Goal: Check status: Check status

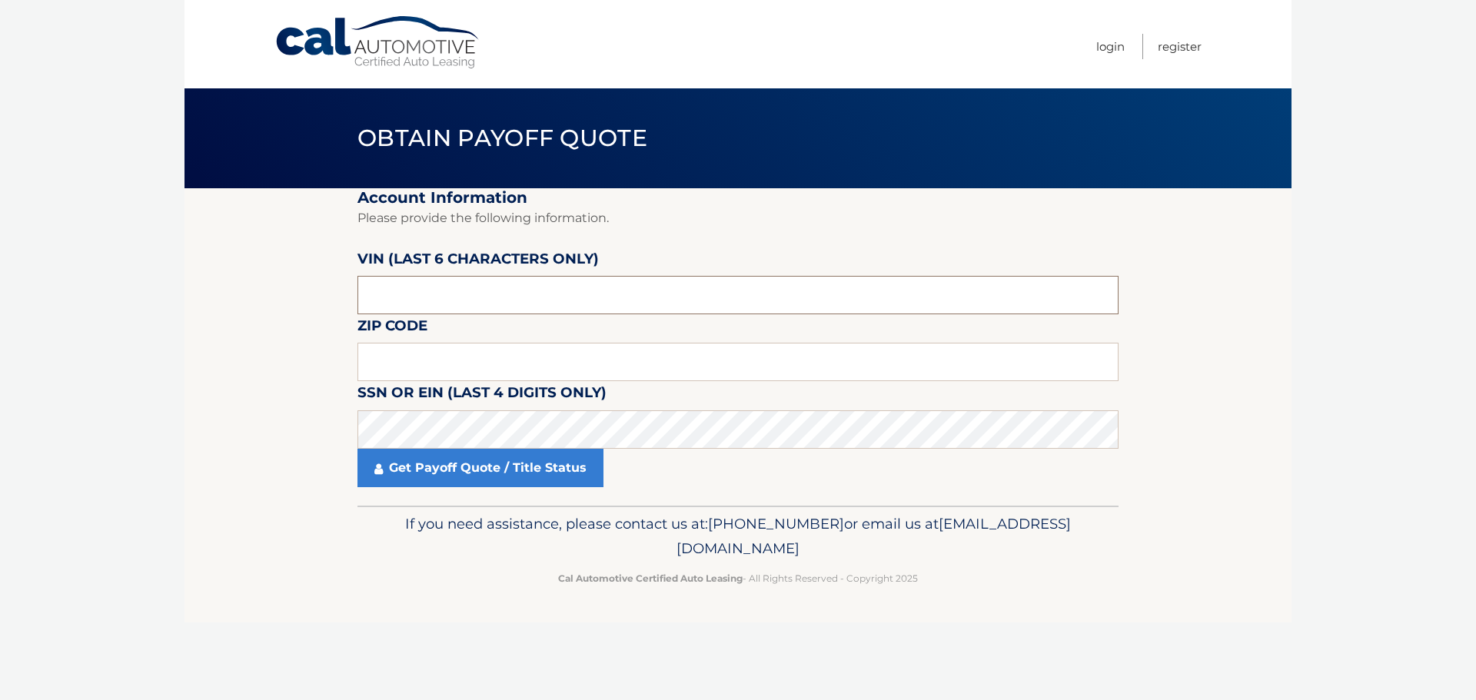
click at [410, 294] on input "text" at bounding box center [737, 295] width 761 height 38
click at [421, 354] on input "text" at bounding box center [737, 362] width 761 height 38
type input "33027"
click at [249, 360] on section "Account Information Please provide the following information. VIN (last 6 chara…" at bounding box center [737, 346] width 1107 height 317
click at [410, 305] on input "text" at bounding box center [737, 295] width 761 height 38
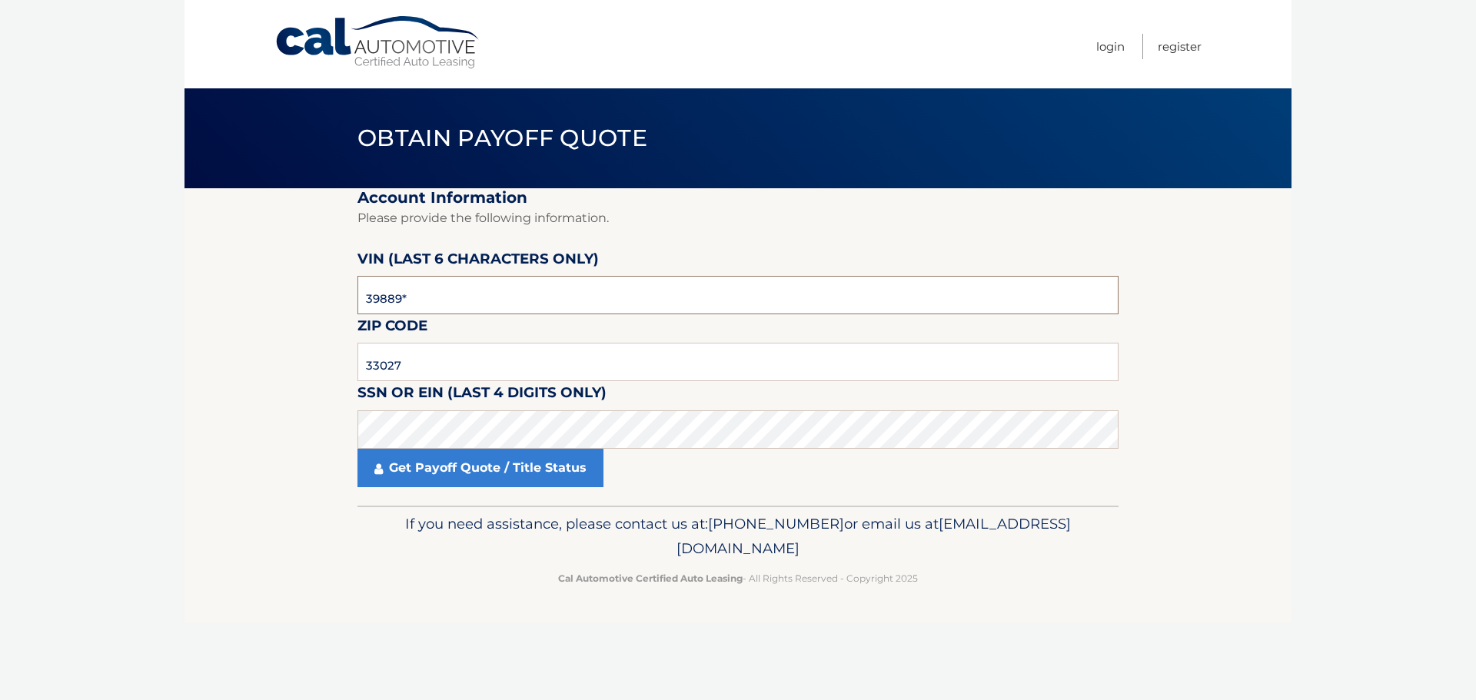
type input "398899"
click button "For Originating Dealer" at bounding box center [0, 0] width 0 height 0
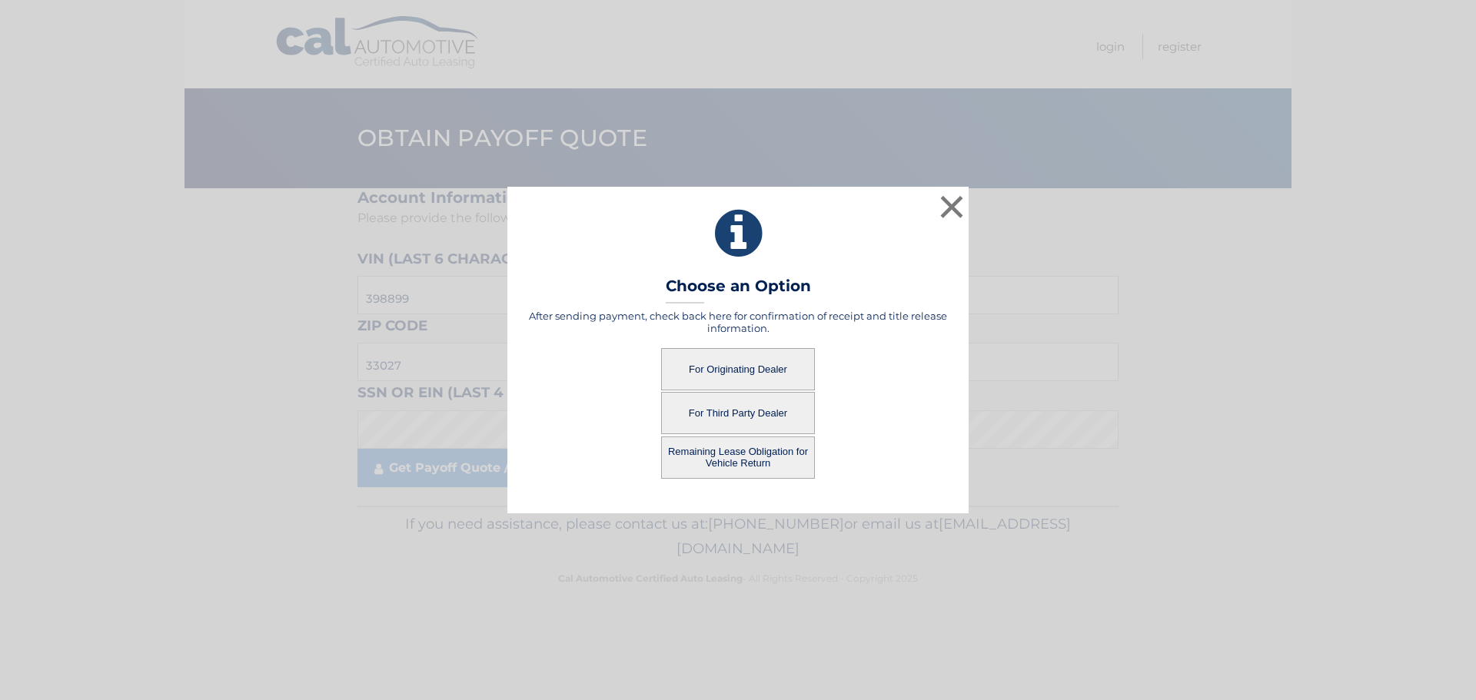
click at [751, 374] on button "For Originating Dealer" at bounding box center [738, 369] width 154 height 42
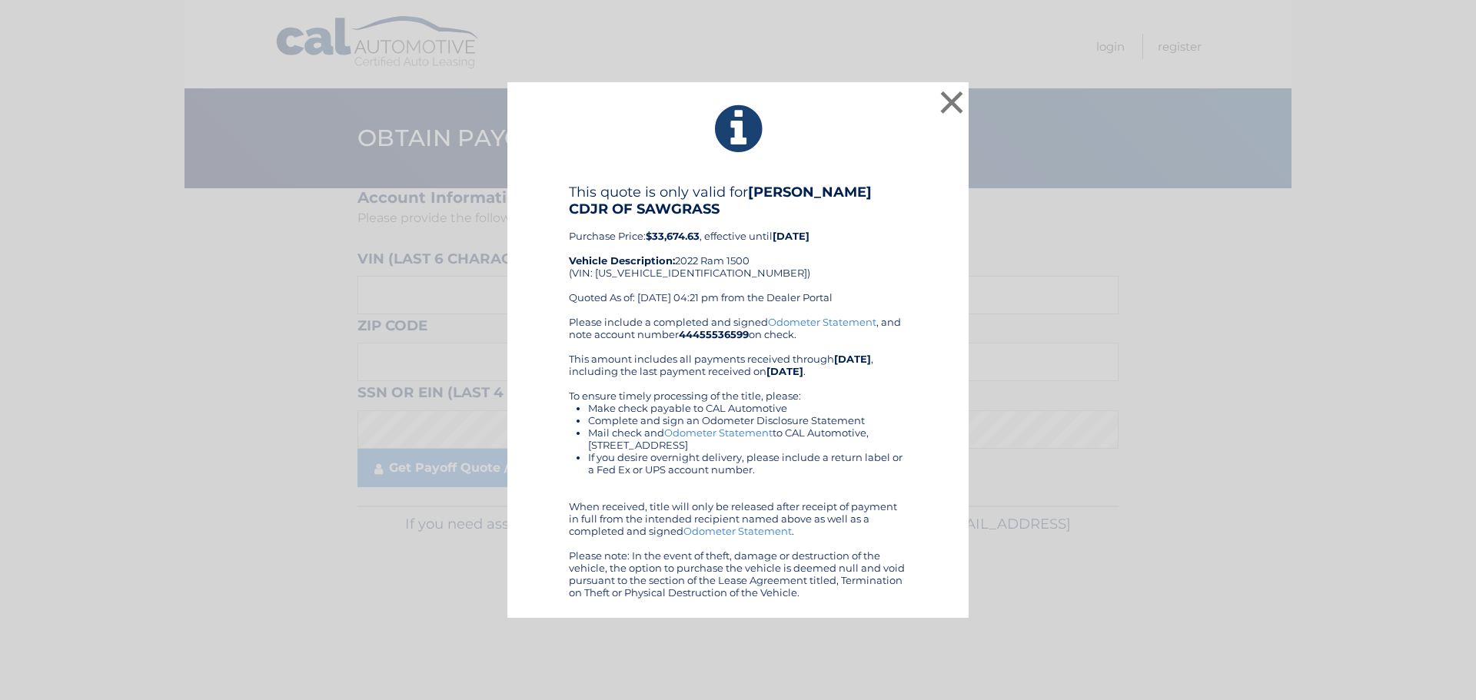
click at [849, 294] on div "This quote is only valid for [PERSON_NAME] CDJR OF SAWGRASS Purchase Price: $33…" at bounding box center [738, 250] width 338 height 132
click at [891, 270] on div "This quote is only valid for [PERSON_NAME] CDJR OF SAWGRASS Purchase Price: $33…" at bounding box center [738, 250] width 338 height 132
click at [833, 393] on div "Please include a completed and signed Odometer Statement , and note account num…" at bounding box center [738, 457] width 338 height 283
click at [951, 96] on button "×" at bounding box center [951, 102] width 31 height 31
